Goal: Task Accomplishment & Management: Manage account settings

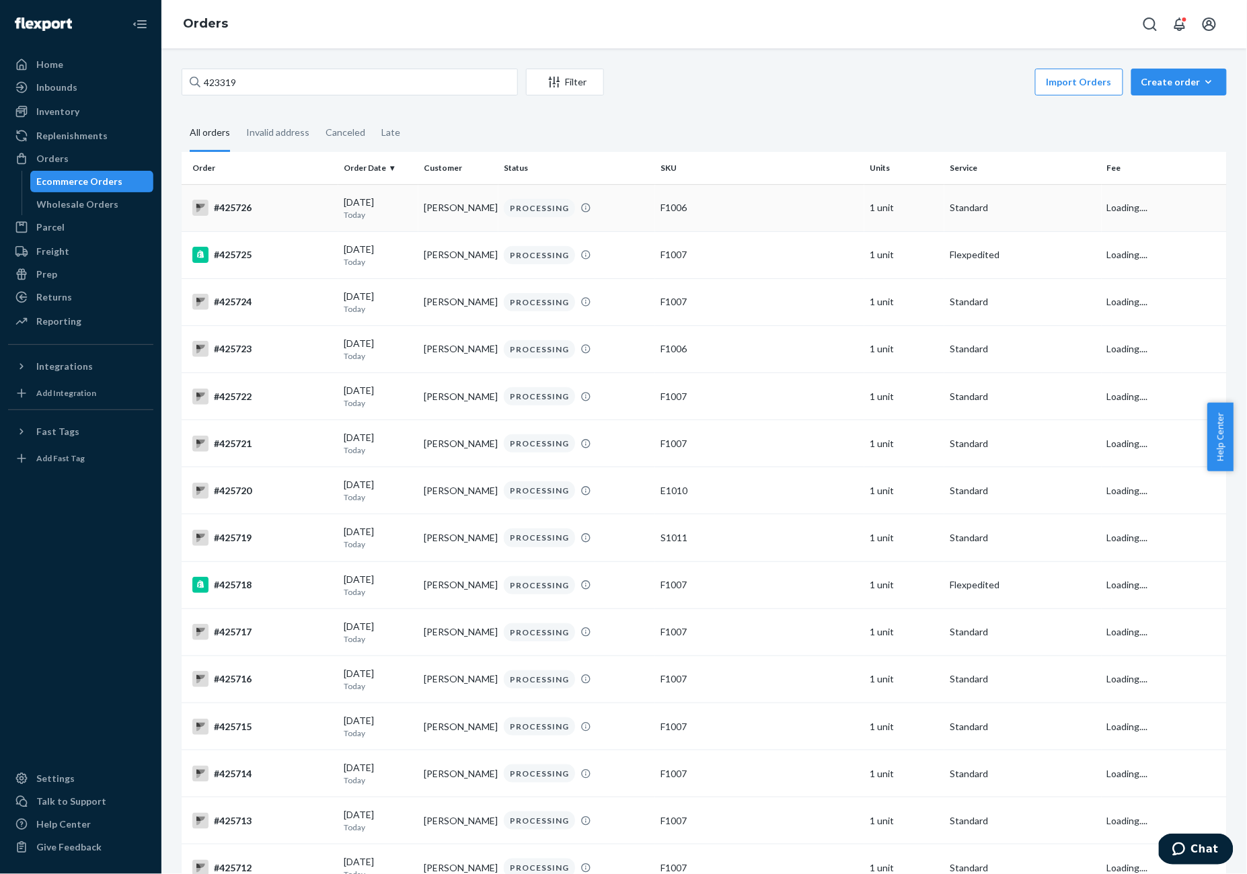
type input "423319"
click at [280, 219] on td "#425726" at bounding box center [260, 207] width 157 height 47
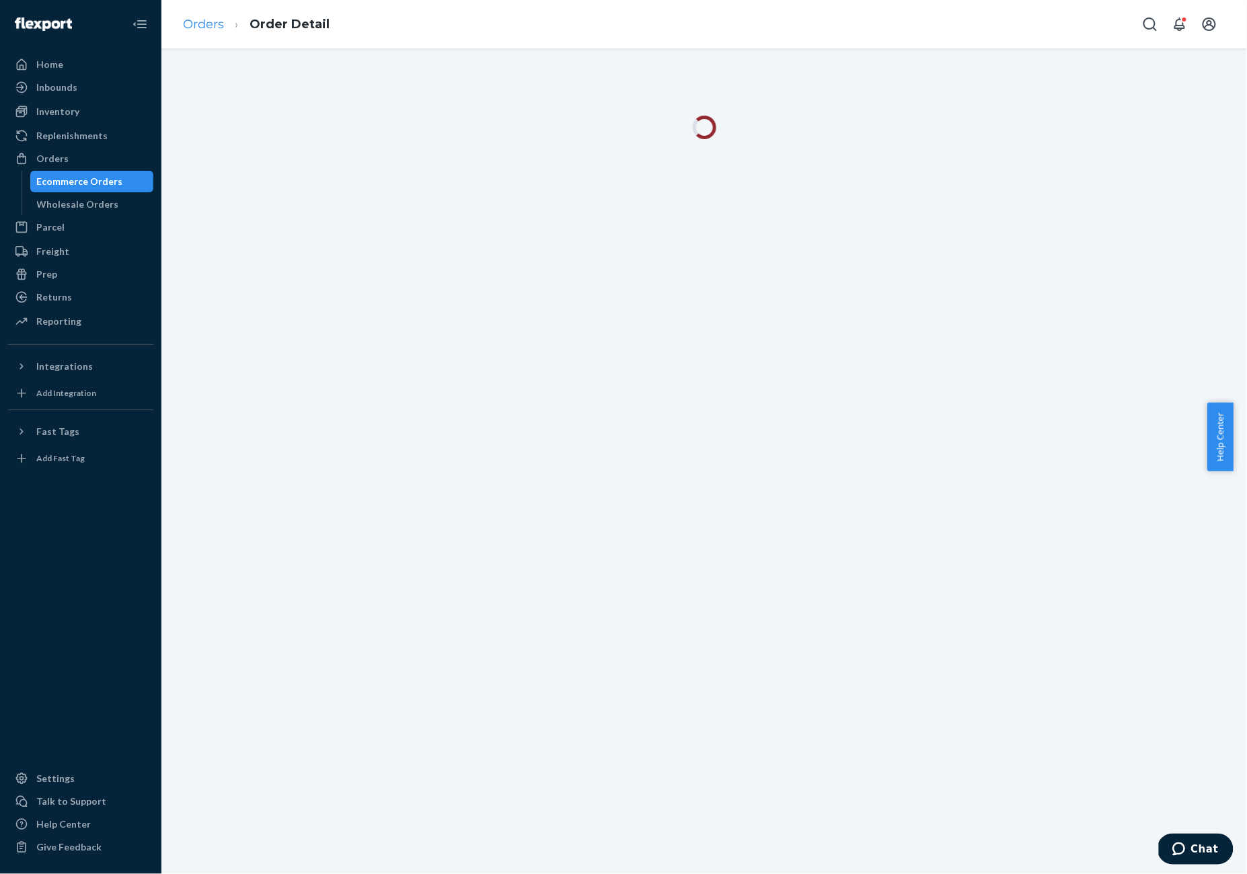
click at [221, 28] on link "Orders" at bounding box center [203, 24] width 41 height 15
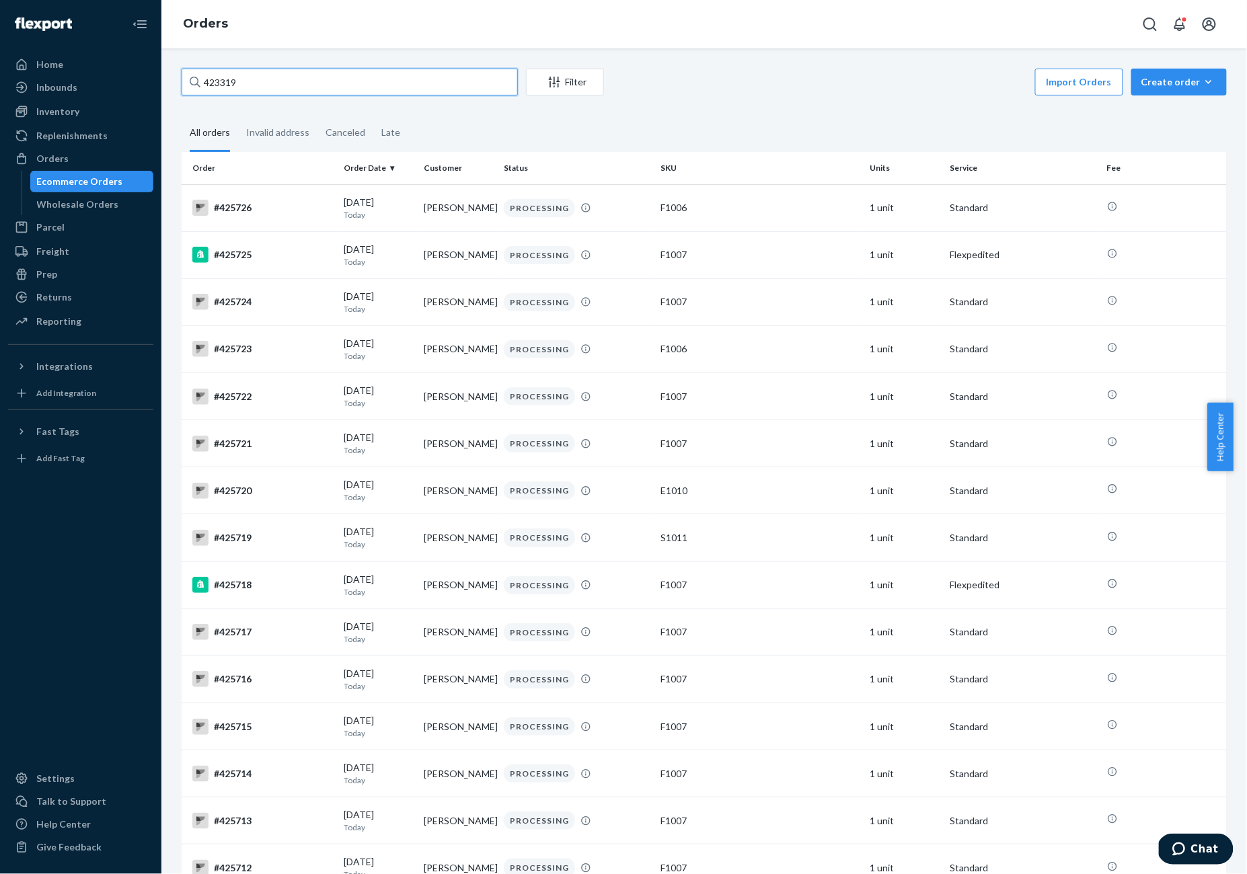
click at [231, 87] on input "423319" at bounding box center [350, 82] width 336 height 27
paste input "423319"
type input "423319"
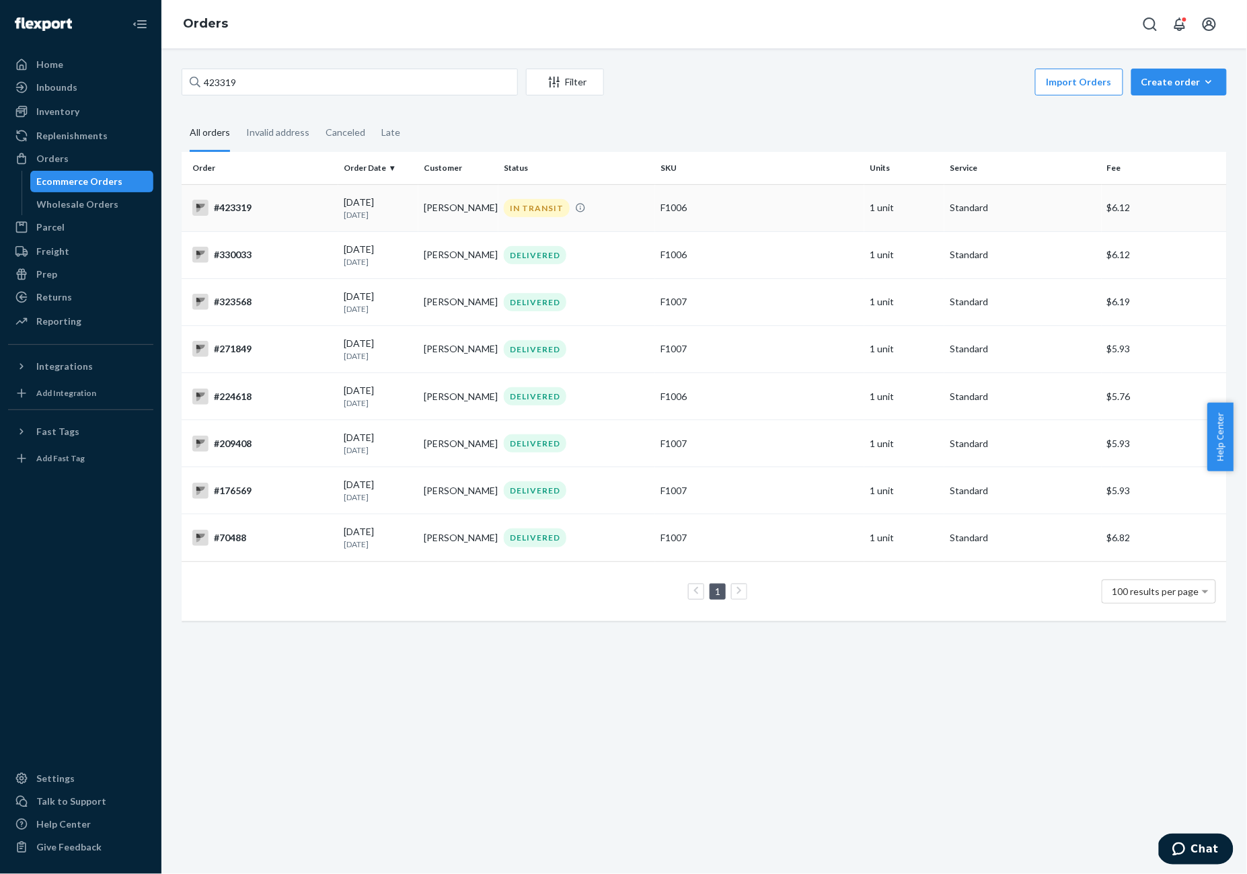
click at [261, 203] on div "#423319" at bounding box center [262, 208] width 141 height 16
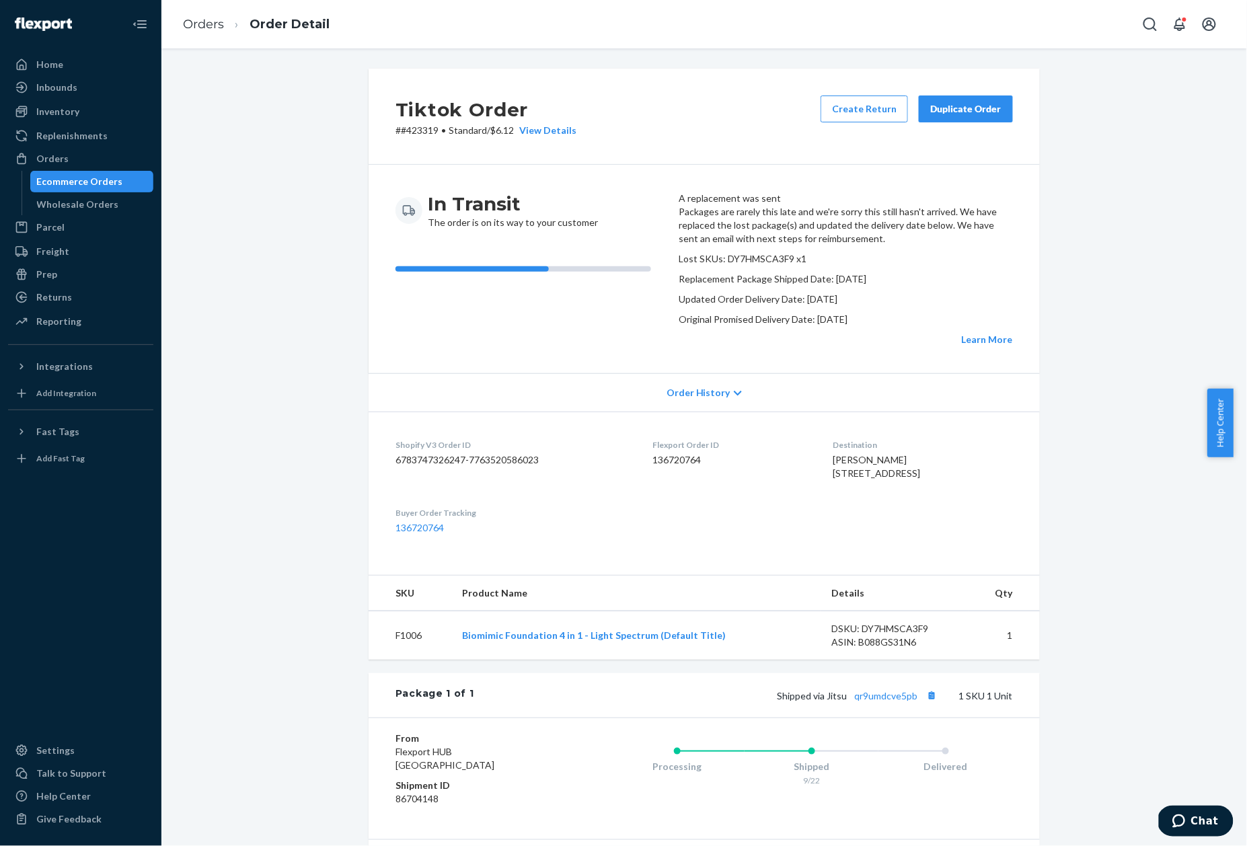
click at [659, 467] on dd "136720764" at bounding box center [731, 459] width 159 height 13
copy dd "136720764"
click at [194, 25] on link "Orders" at bounding box center [203, 24] width 41 height 15
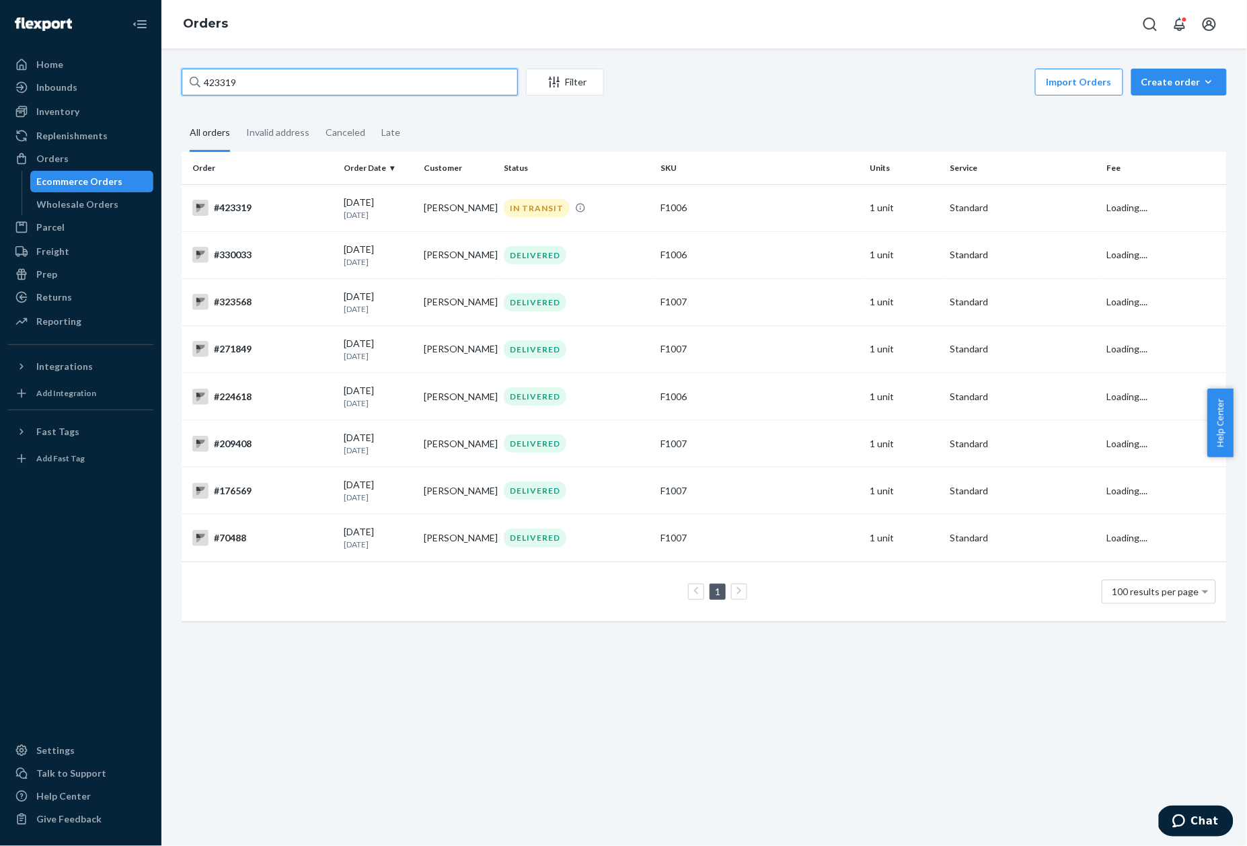
click at [227, 77] on input "423319" at bounding box center [350, 82] width 336 height 27
paste input "5726"
type input "425726"
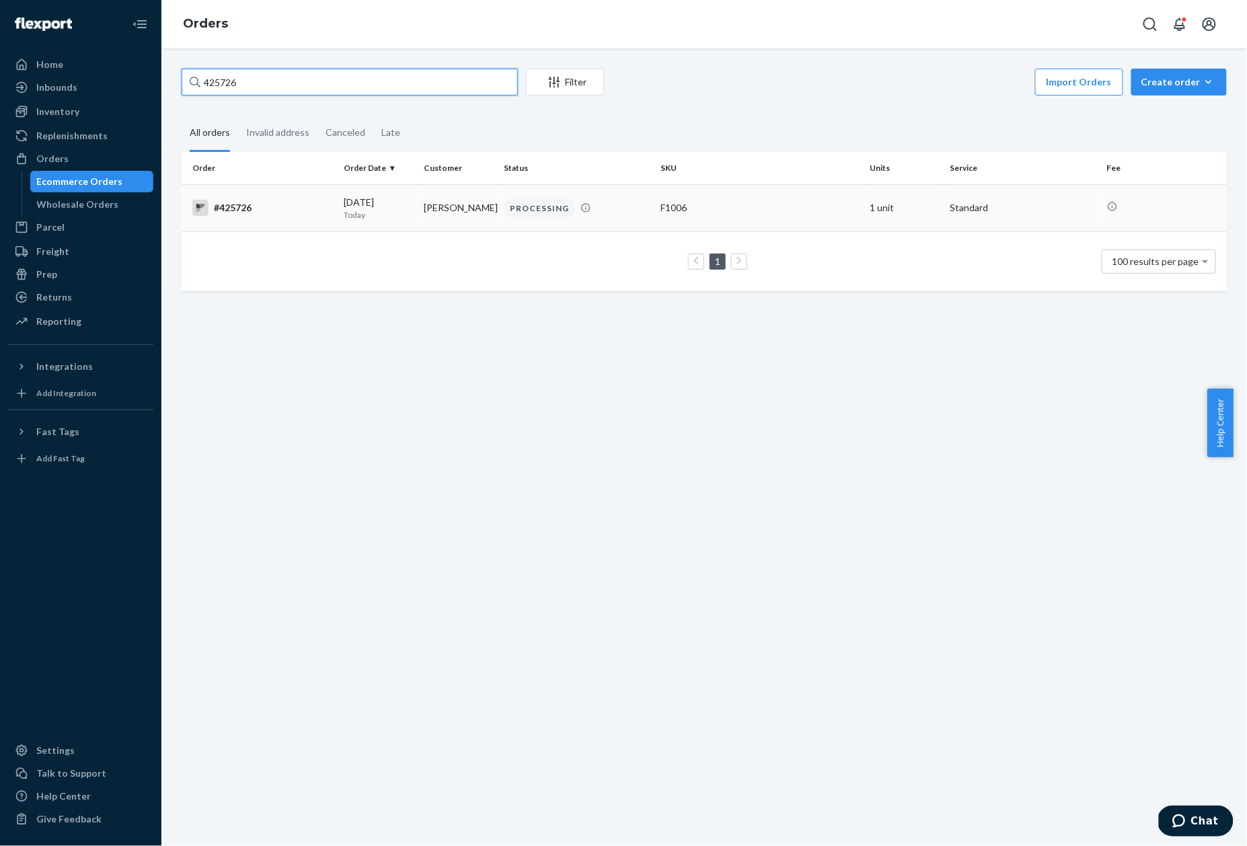
click at [243, 206] on div "#425726" at bounding box center [262, 208] width 141 height 16
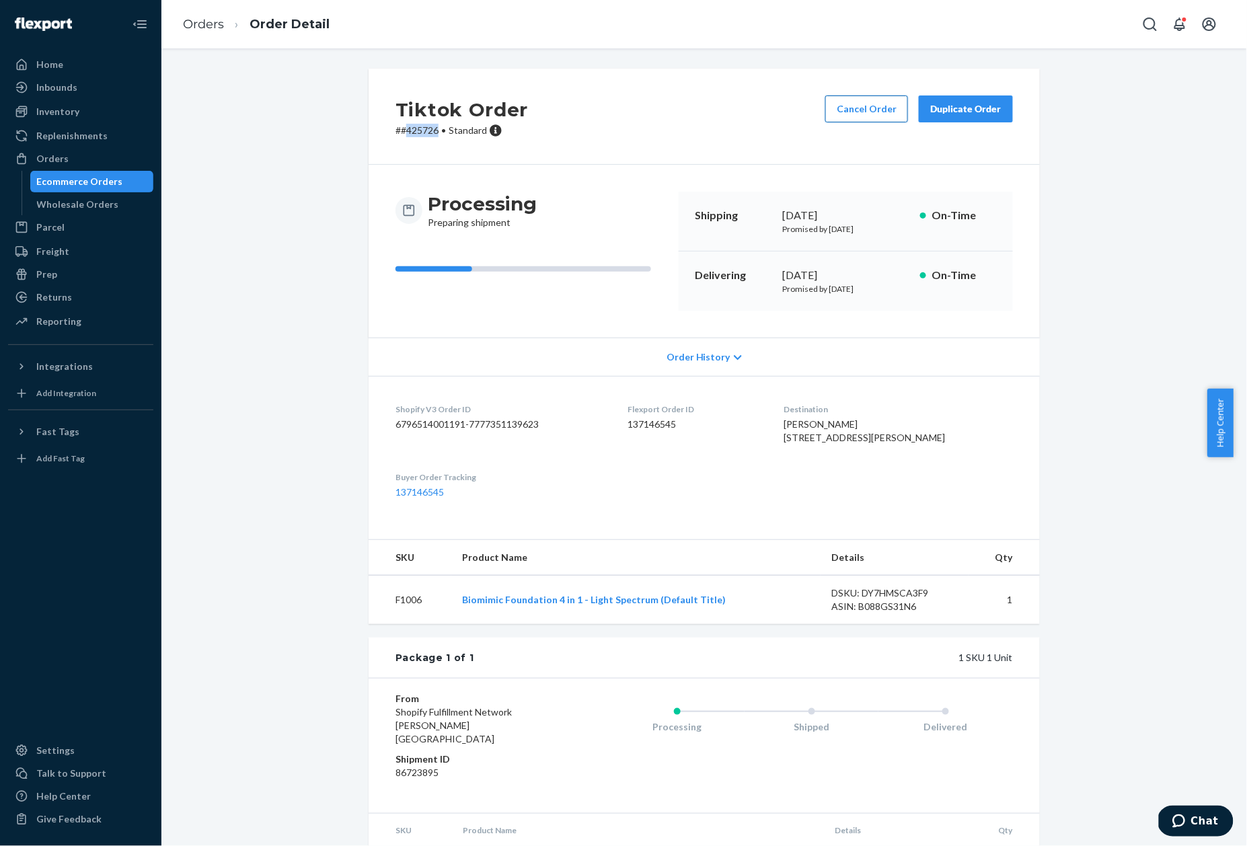
click at [864, 104] on button "Cancel Order" at bounding box center [866, 108] width 83 height 27
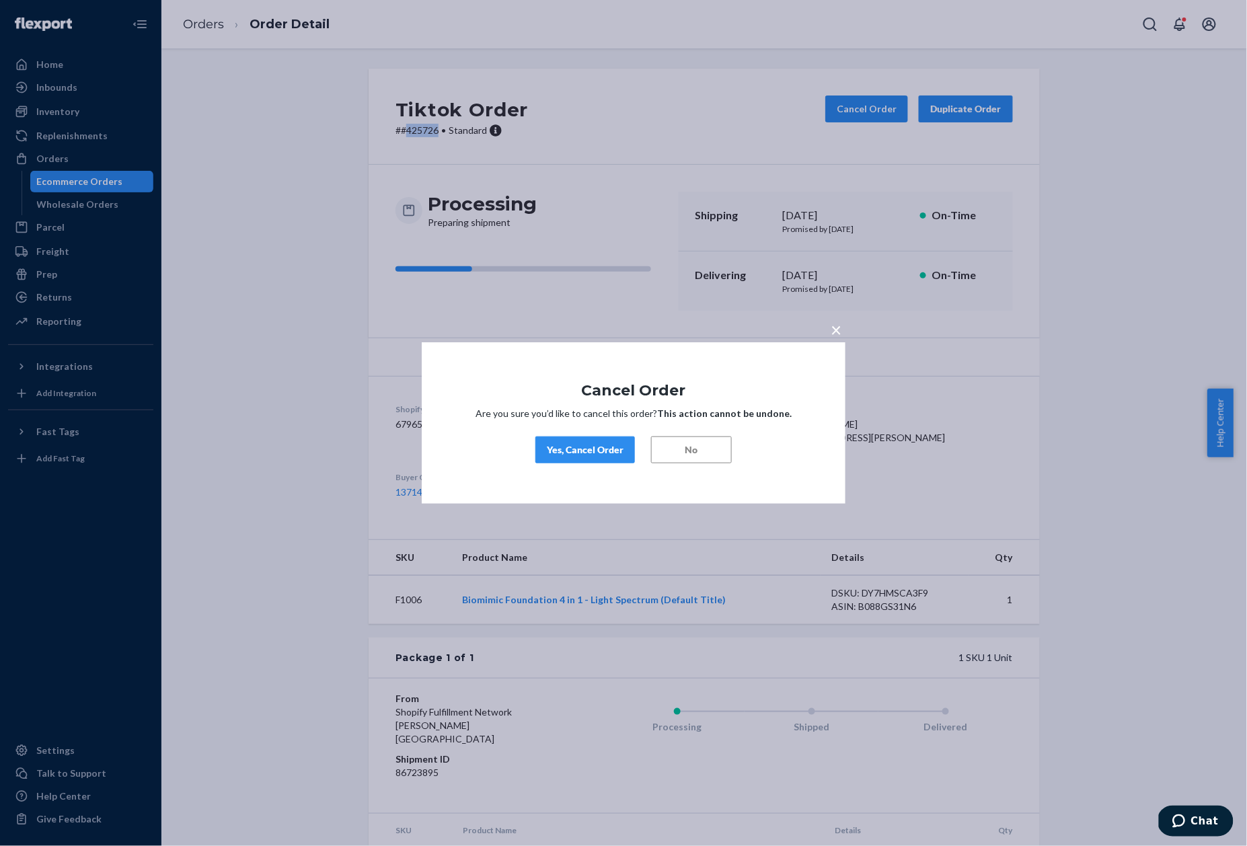
click at [562, 455] on div "Yes, Cancel Order" at bounding box center [585, 449] width 77 height 13
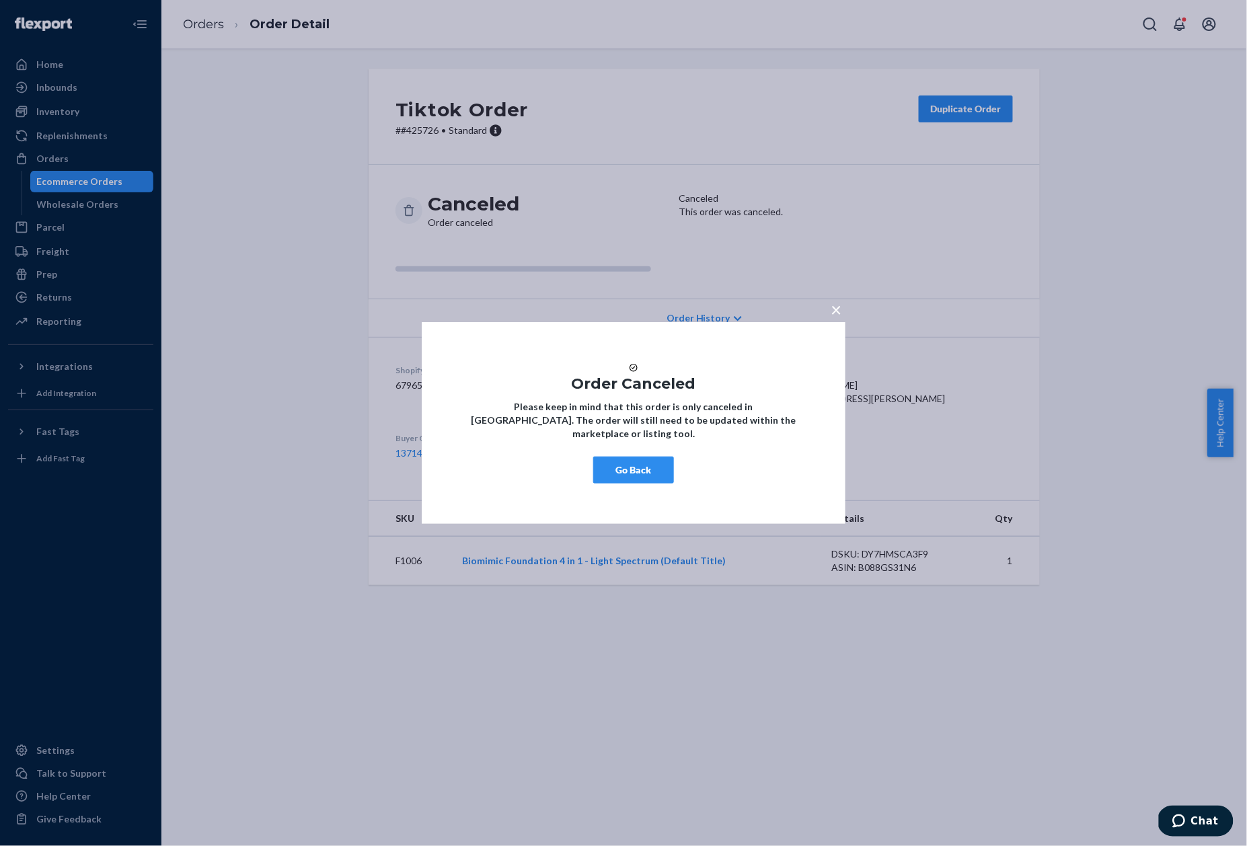
click at [216, 35] on div "× Order Canceled Please keep in mind that this order is only canceled in [GEOGR…" at bounding box center [623, 423] width 1247 height 846
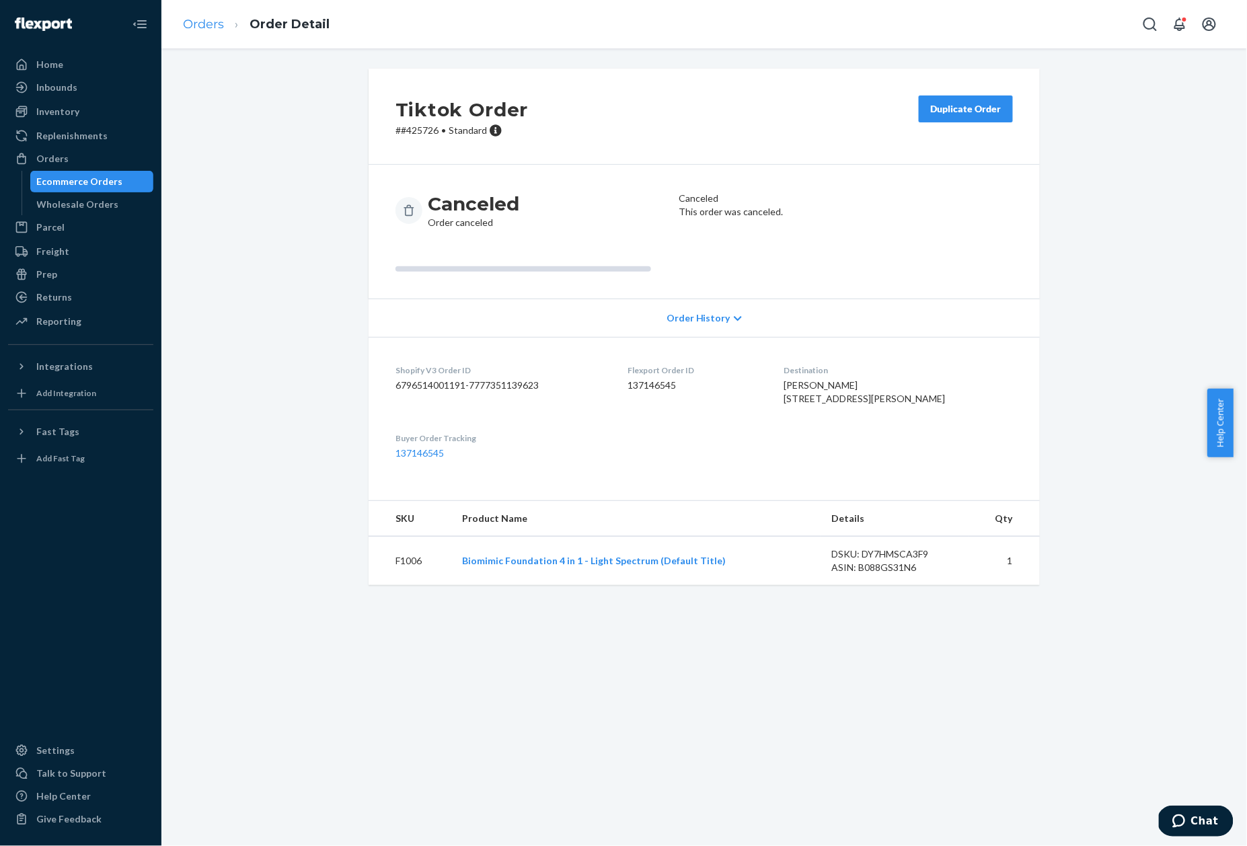
click at [210, 17] on link "Orders" at bounding box center [203, 24] width 41 height 15
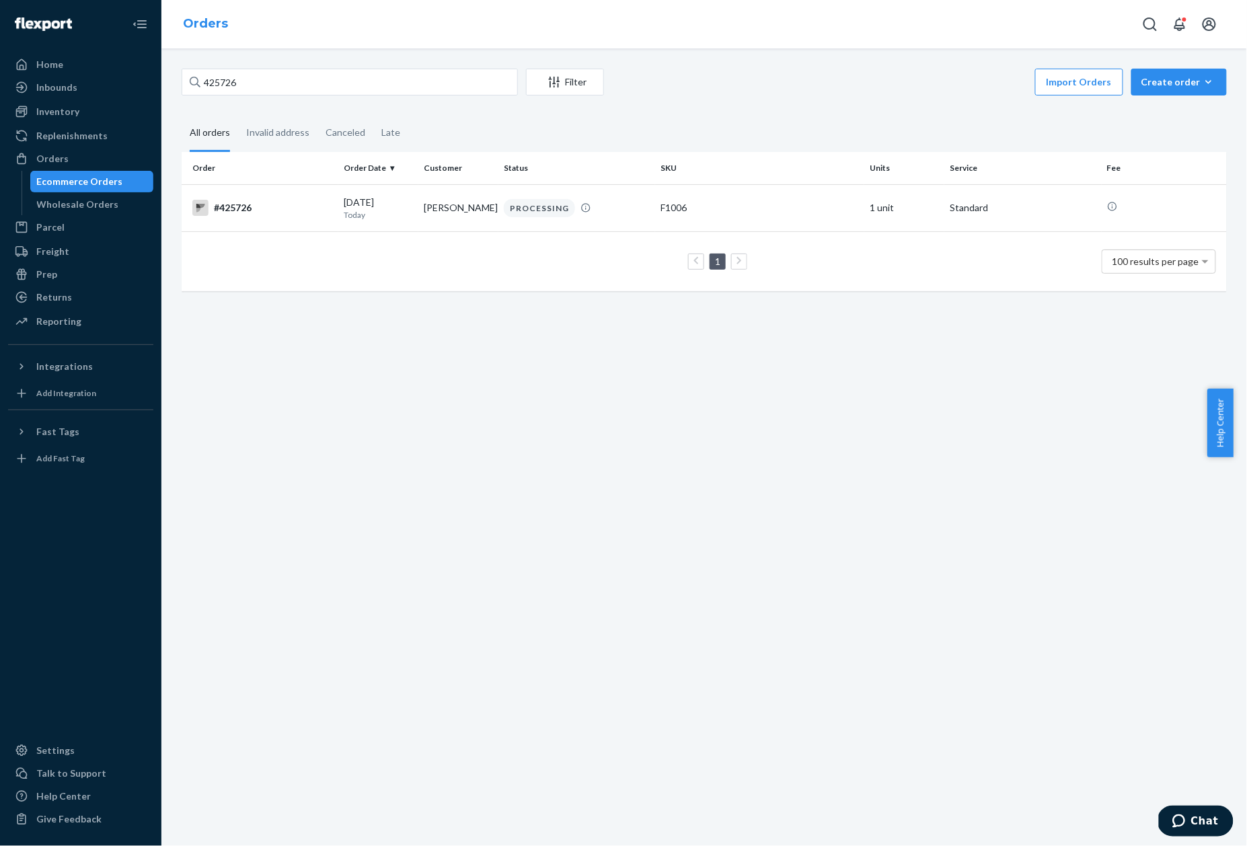
click at [210, 19] on link "Orders" at bounding box center [205, 23] width 45 height 15
click at [63, 71] on div "Home" at bounding box center [80, 64] width 143 height 19
